Goal: Information Seeking & Learning: Learn about a topic

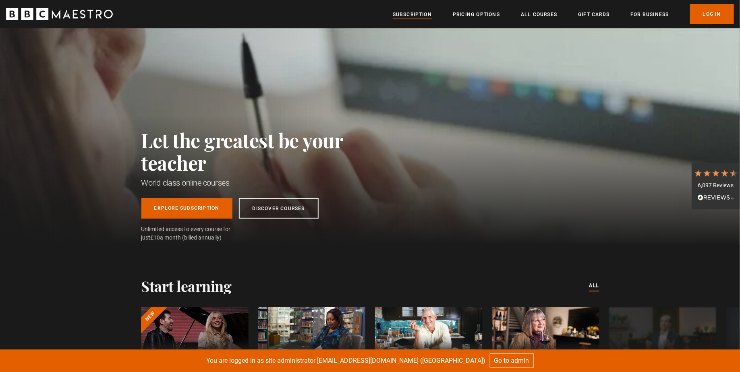
scroll to position [0, 950]
